Goal: Entertainment & Leisure: Consume media (video, audio)

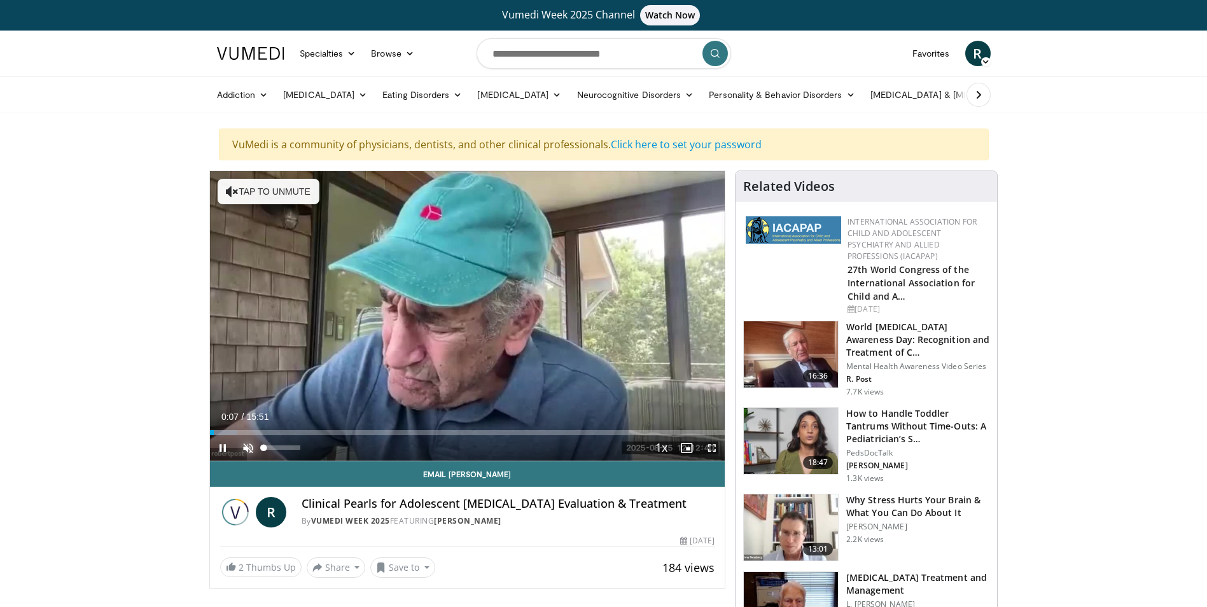
click at [253, 450] on span "Video Player" at bounding box center [247, 447] width 25 height 25
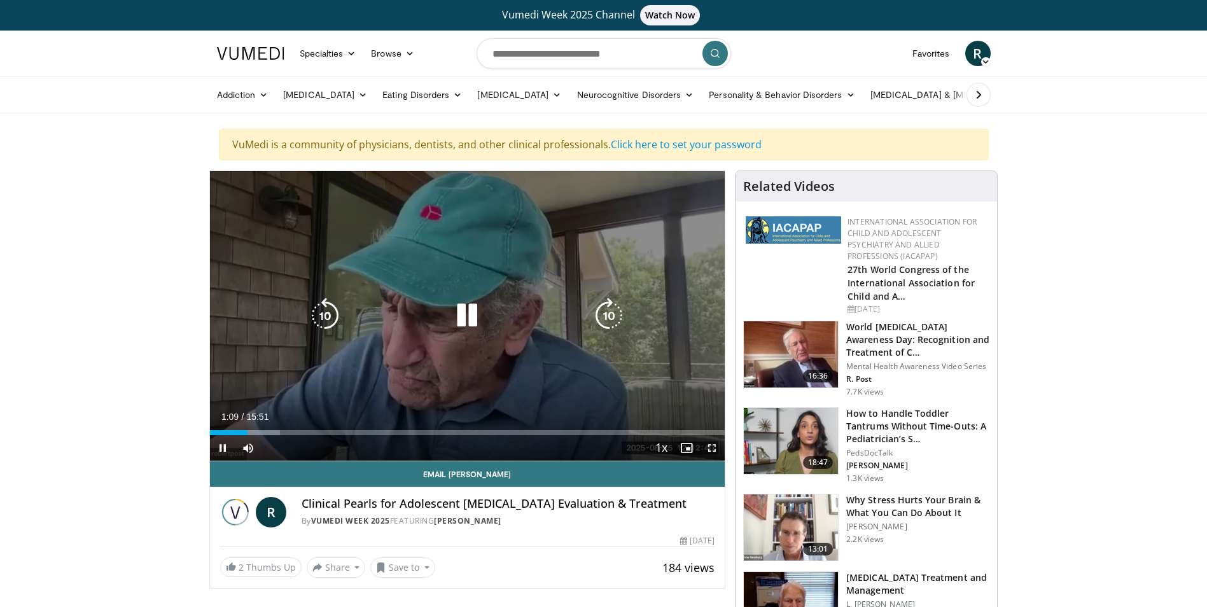
drag, startPoint x: 662, startPoint y: 384, endPoint x: 603, endPoint y: 375, distance: 59.2
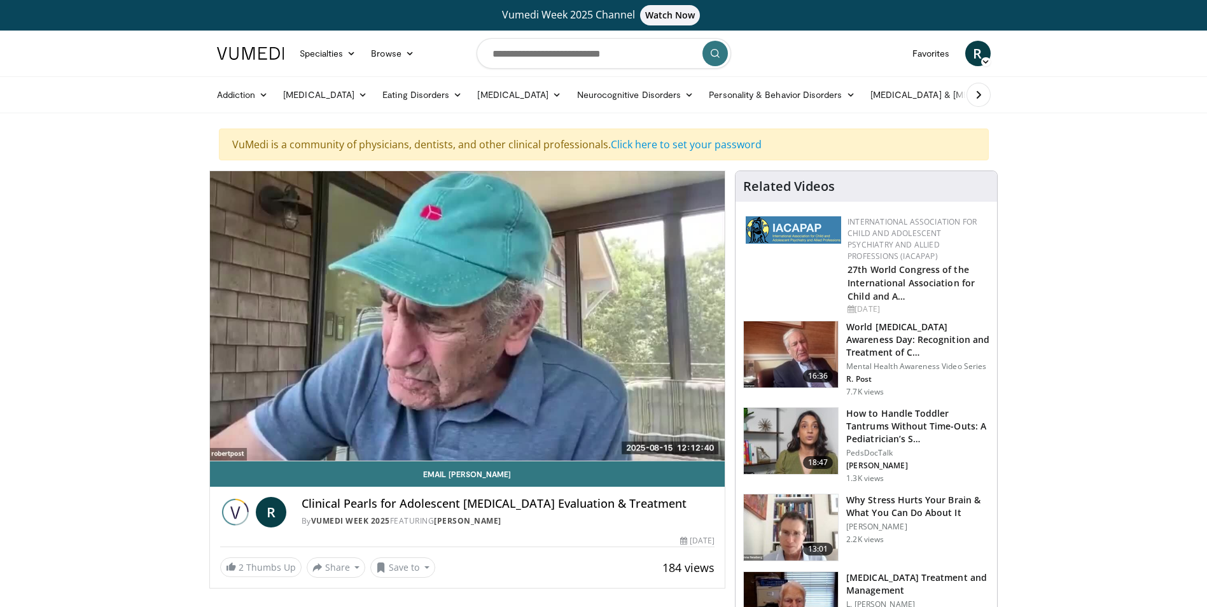
drag, startPoint x: 603, startPoint y: 375, endPoint x: 1066, endPoint y: 156, distance: 511.7
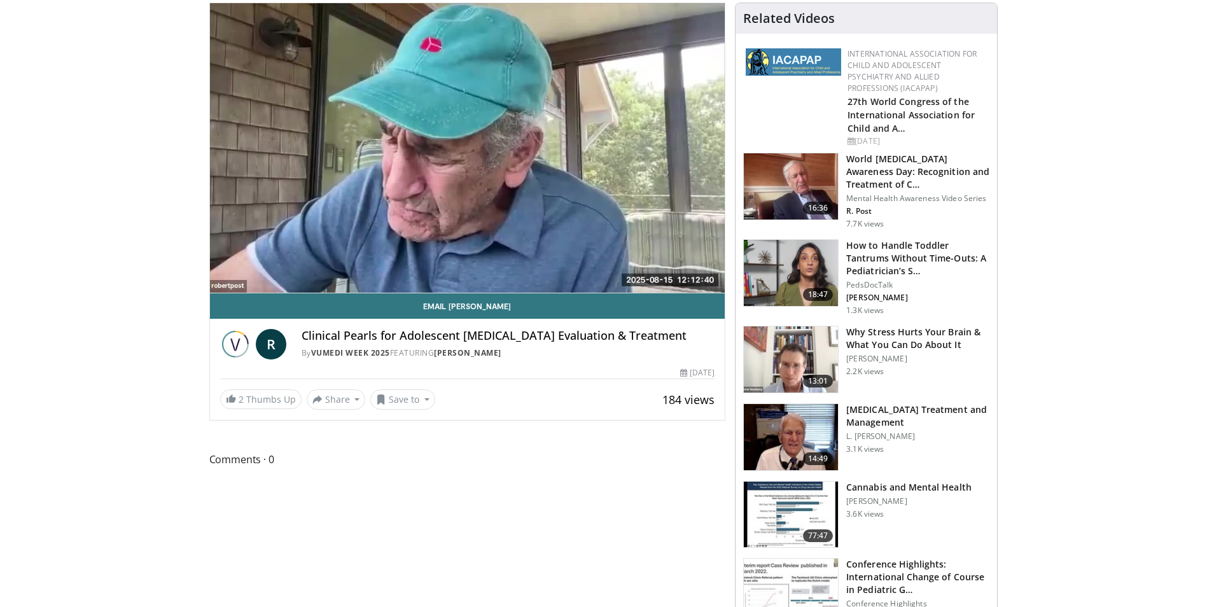
scroll to position [191, 0]
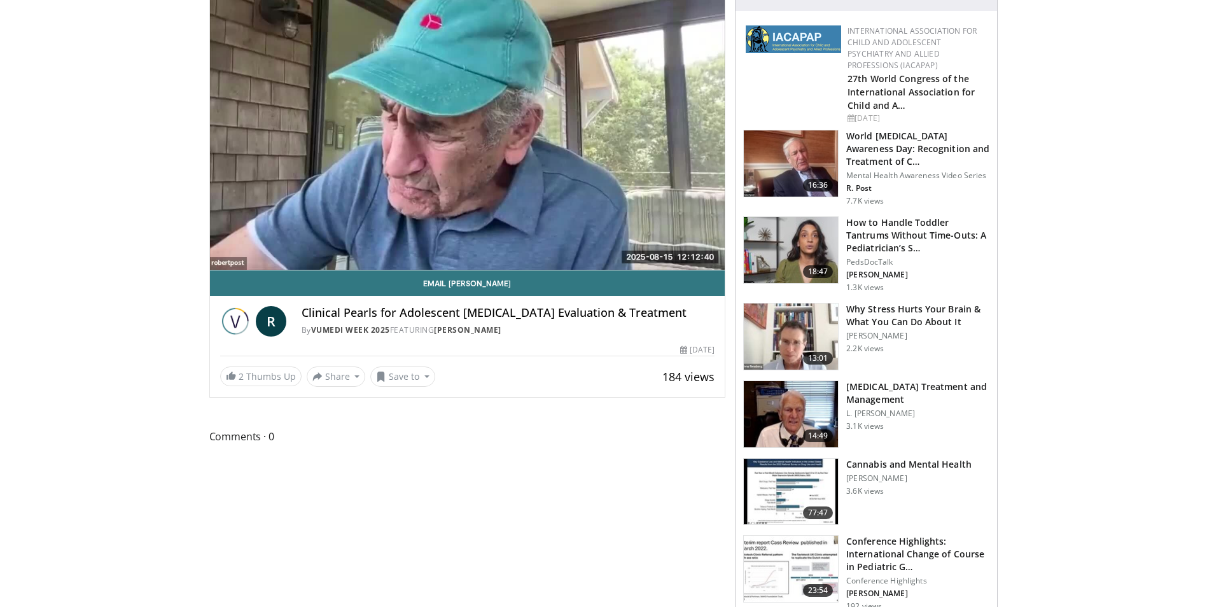
click at [809, 403] on img at bounding box center [791, 414] width 94 height 66
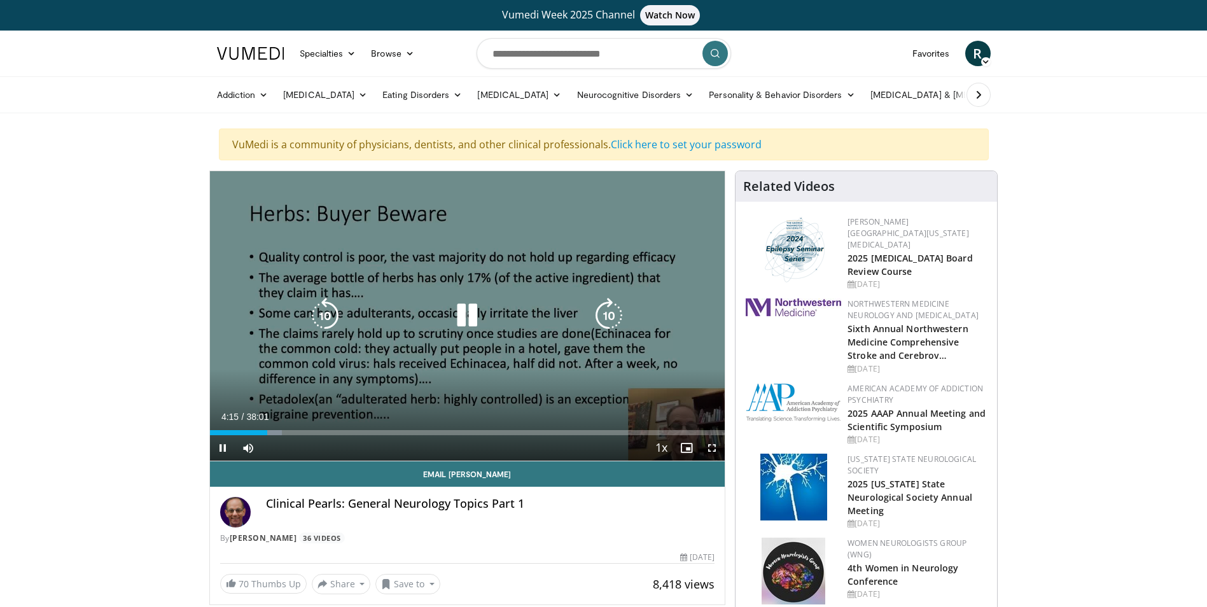
click at [385, 271] on div "10 seconds Tap to unmute" at bounding box center [467, 315] width 515 height 289
